Goal: Find specific page/section: Find specific page/section

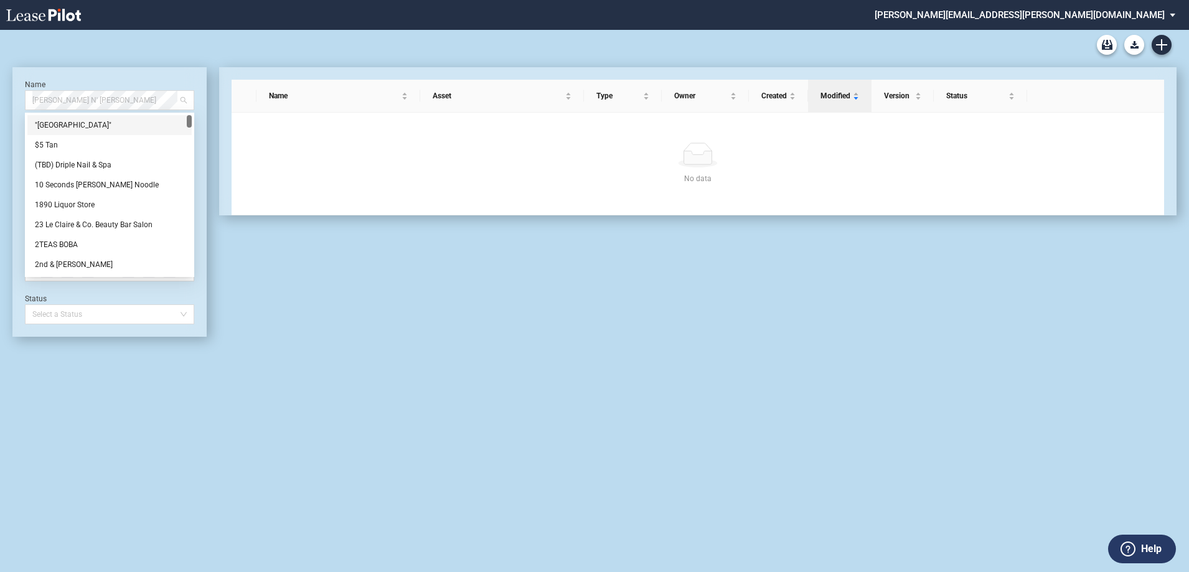
drag, startPoint x: 87, startPoint y: 99, endPoint x: 201, endPoint y: 71, distance: 117.4
click at [87, 99] on span "[PERSON_NAME] N' [PERSON_NAME]" at bounding box center [109, 100] width 154 height 19
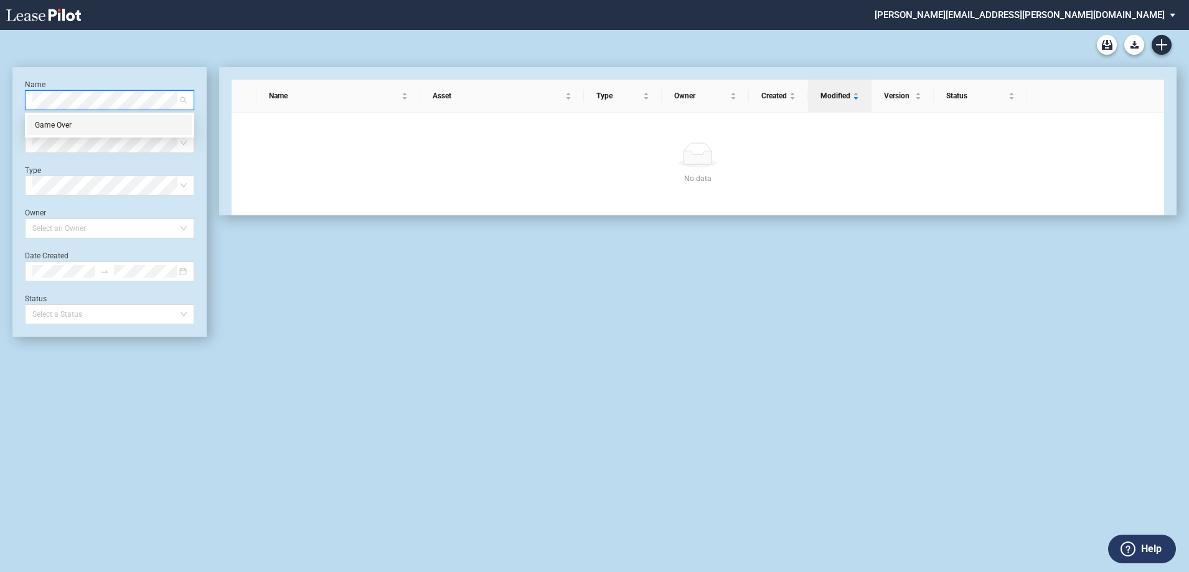
click at [80, 123] on div "Game Over" at bounding box center [109, 125] width 149 height 12
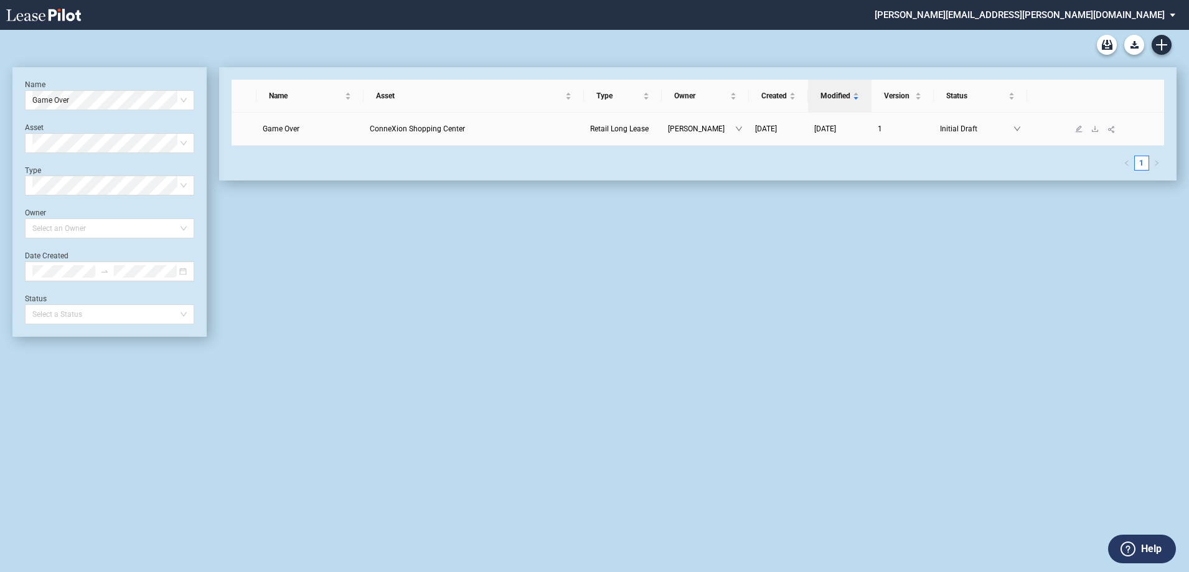
click at [416, 129] on span "ConneXion Shopping Center" at bounding box center [417, 129] width 95 height 9
click at [409, 127] on span "ConneXion Shopping Center" at bounding box center [417, 129] width 95 height 9
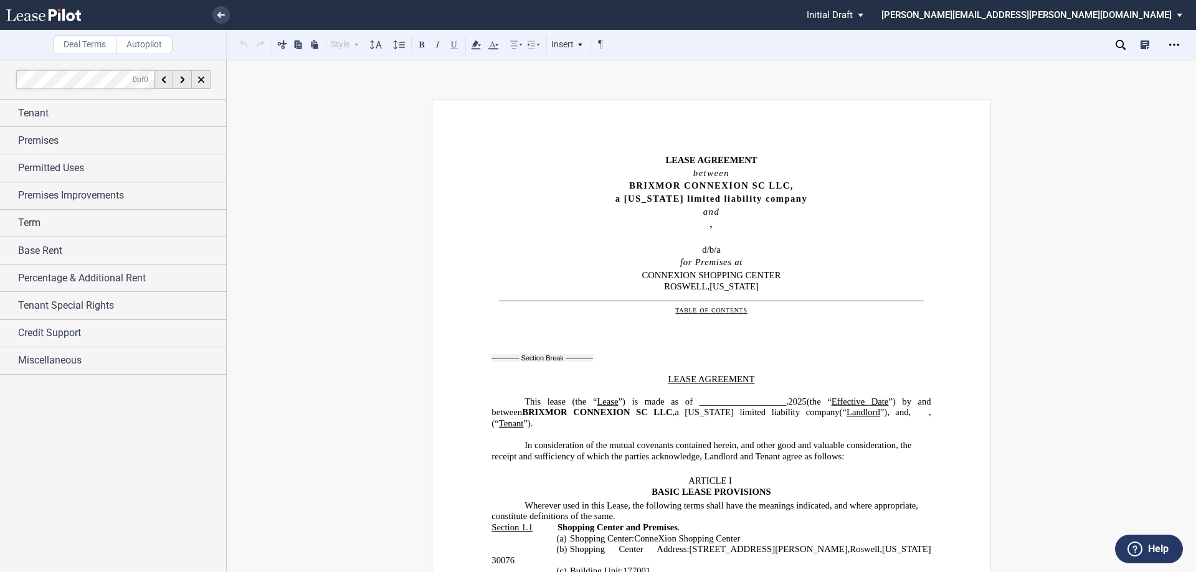
drag, startPoint x: 529, startPoint y: 249, endPoint x: 514, endPoint y: 194, distance: 57.0
click at [514, 195] on p "a [US_STATE] limited liability company" at bounding box center [710, 199] width 439 height 11
drag, startPoint x: 1120, startPoint y: 44, endPoint x: 1108, endPoint y: 68, distance: 26.5
click at [1120, 46] on icon at bounding box center [1120, 45] width 10 height 10
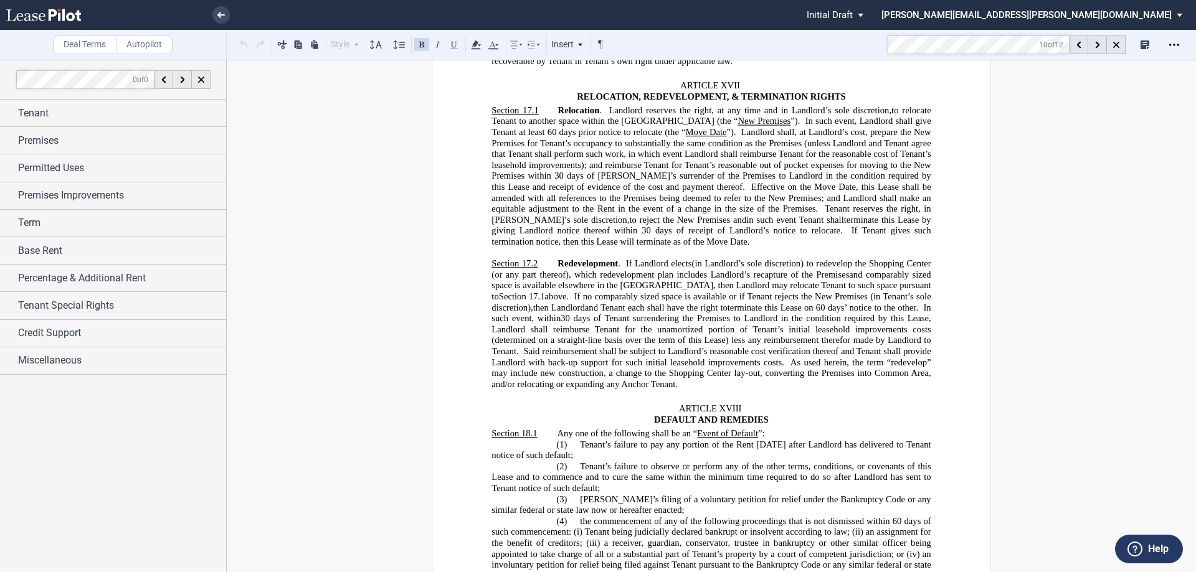
scroll to position [12408, 0]
